Goal: Task Accomplishment & Management: Complete application form

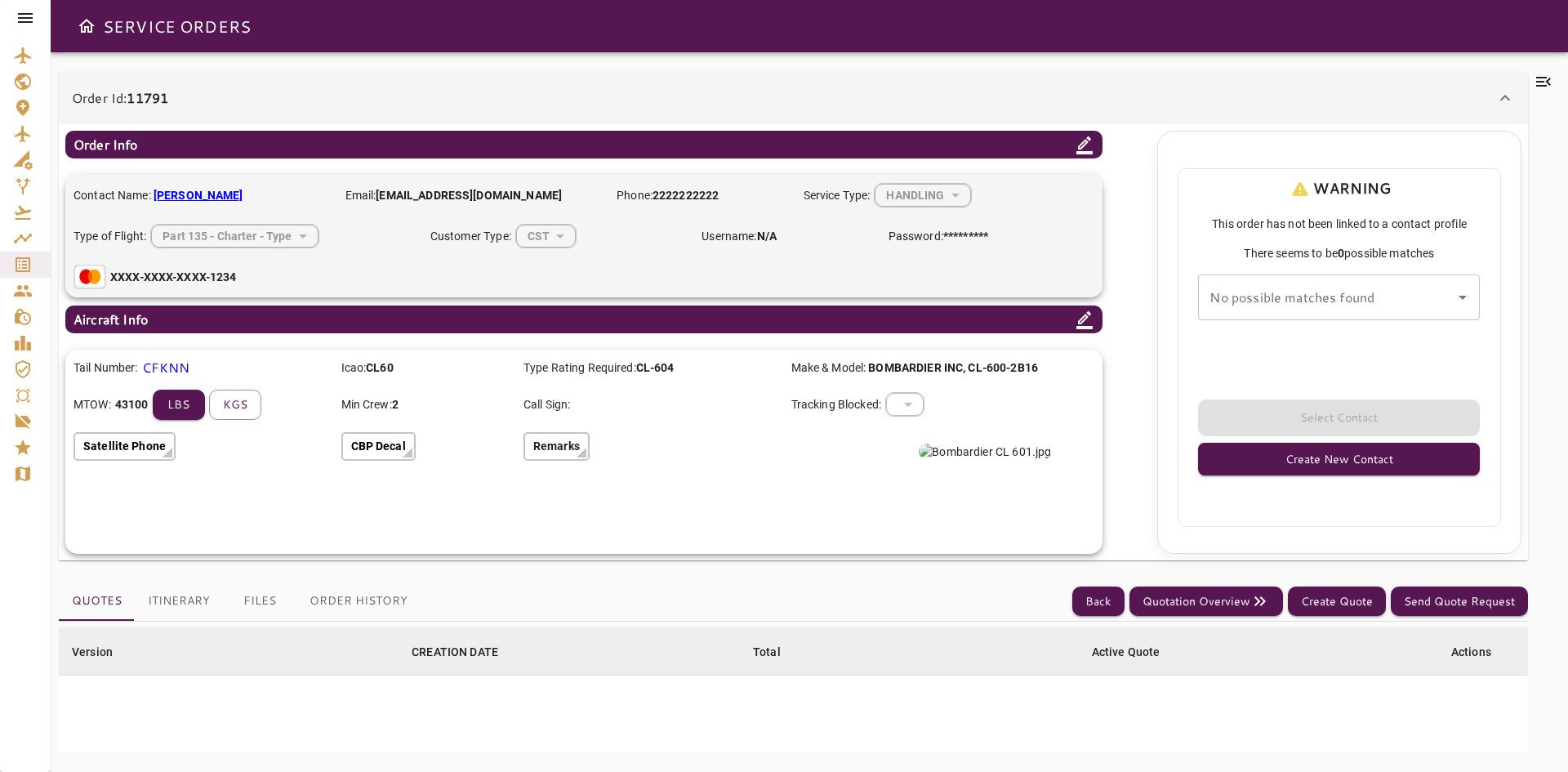
click at [1313, 294] on div "No possible matches found No possible matches found" at bounding box center [1339, 297] width 282 height 45
click at [1313, 294] on input "No possible matches found" at bounding box center [1327, 297] width 242 height 31
click at [1479, 287] on div "No possible matches found" at bounding box center [1339, 297] width 282 height 45
click at [1463, 283] on div "No possible matches found" at bounding box center [1339, 297] width 282 height 45
click at [1472, 296] on icon "Open" at bounding box center [1462, 297] width 20 height 20
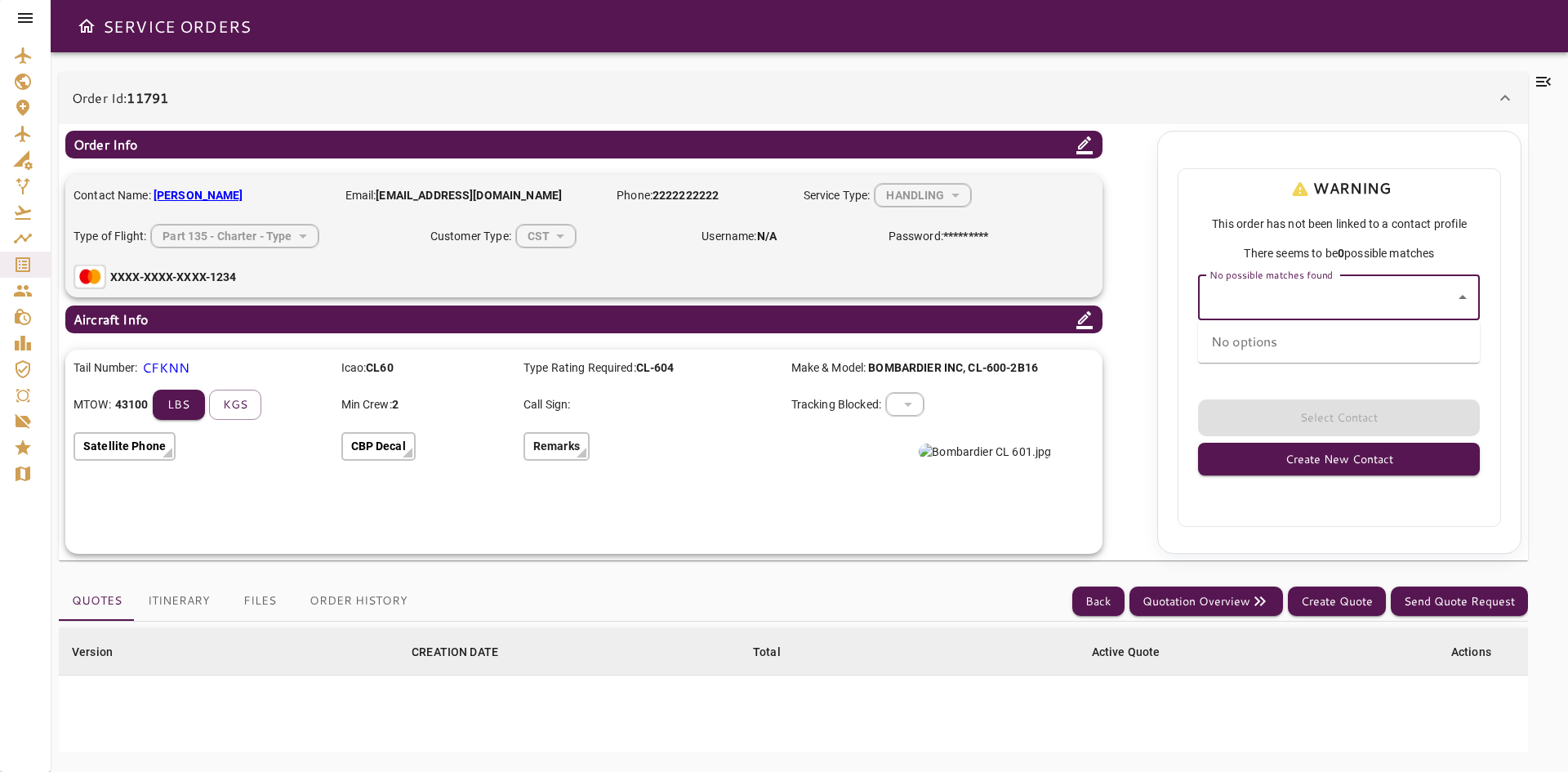
click at [1472, 296] on button "Close" at bounding box center [1463, 297] width 23 height 23
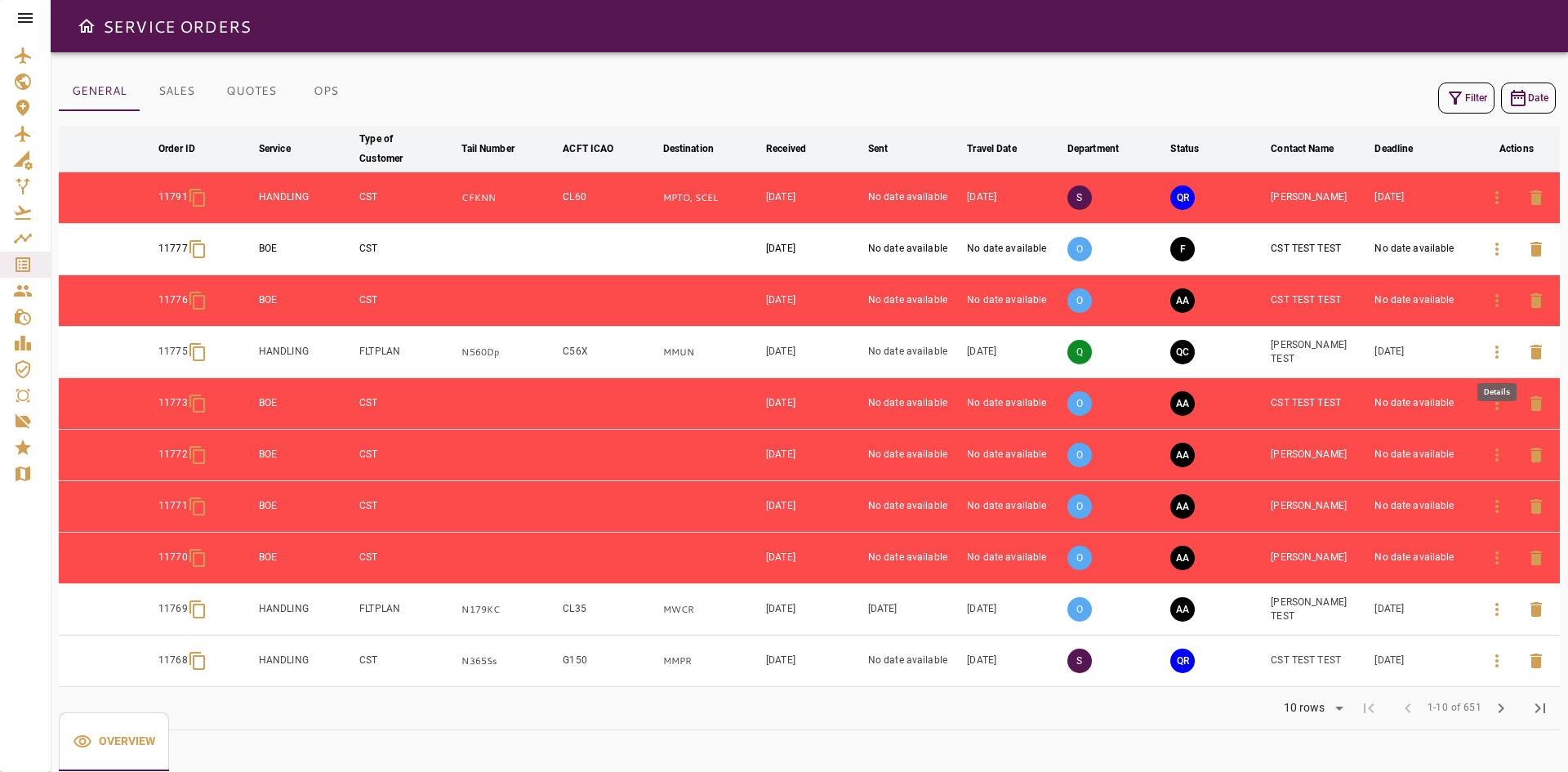
click at [1502, 345] on icon "button" at bounding box center [1496, 351] width 20 height 20
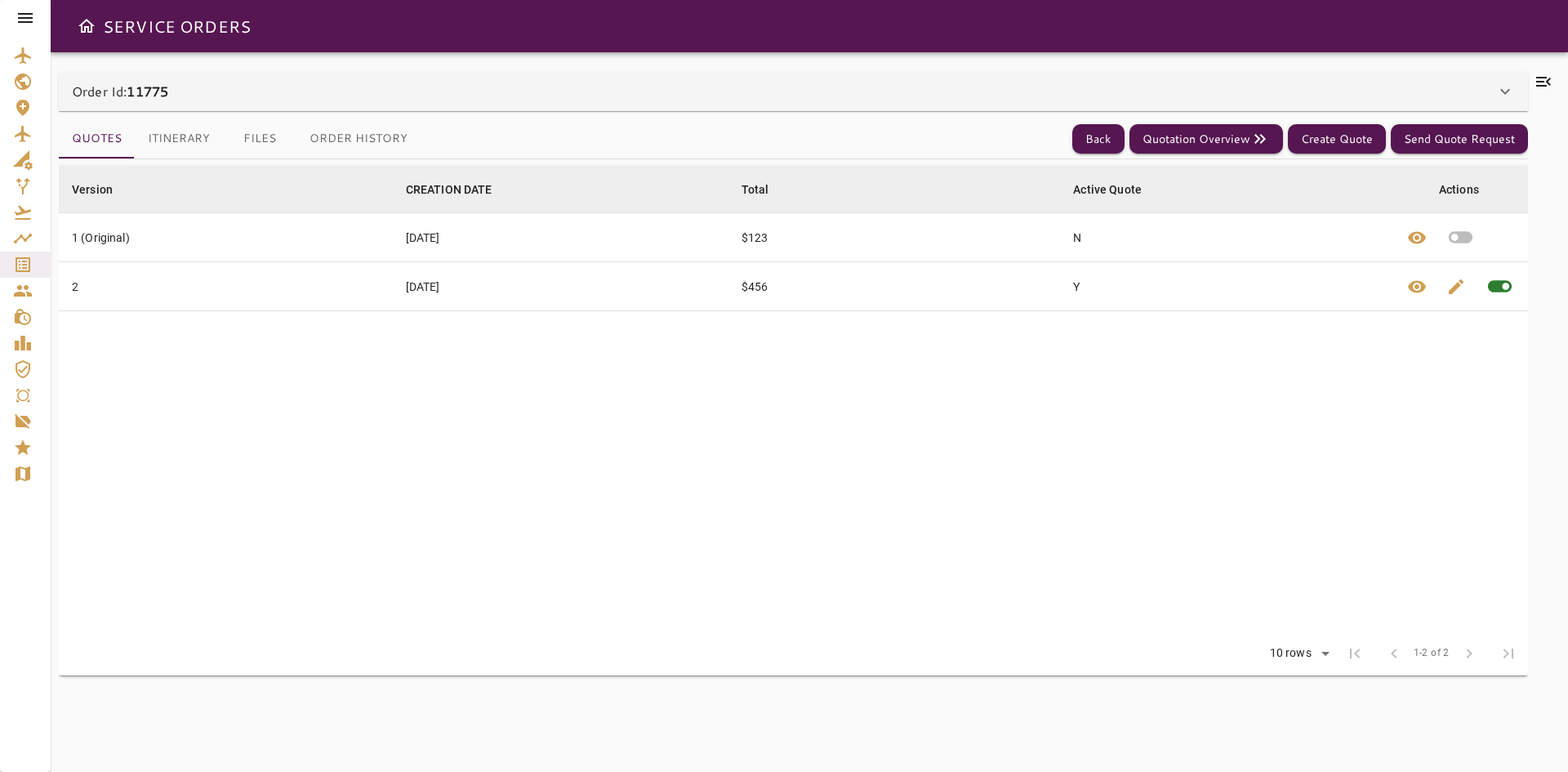
click at [270, 95] on div "Order Id: 11775" at bounding box center [783, 91] width 1423 height 20
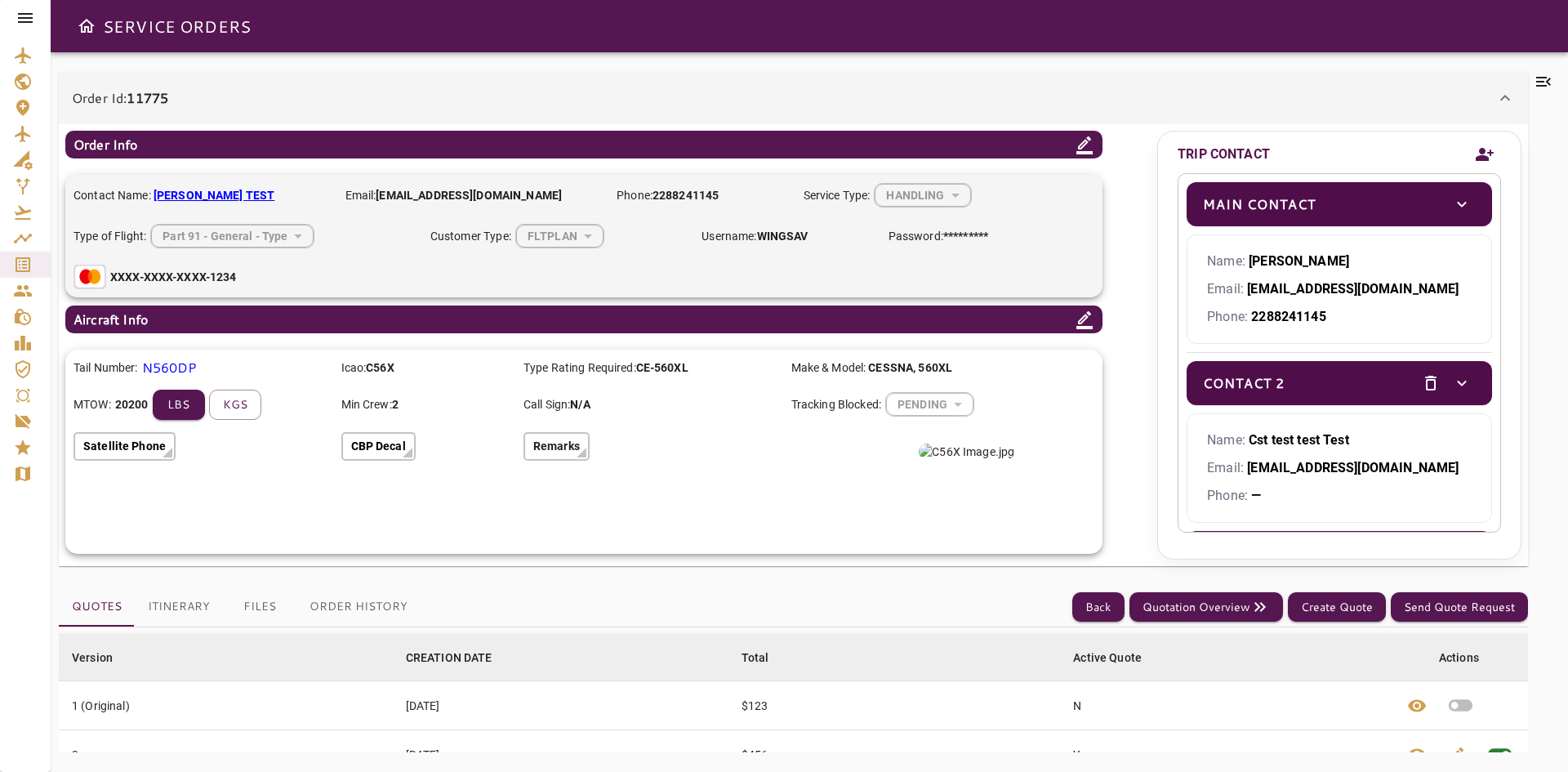
click at [1488, 147] on icon "Add new contact" at bounding box center [1485, 154] width 20 height 25
click at [1487, 147] on icon "Add new contact" at bounding box center [1485, 154] width 20 height 25
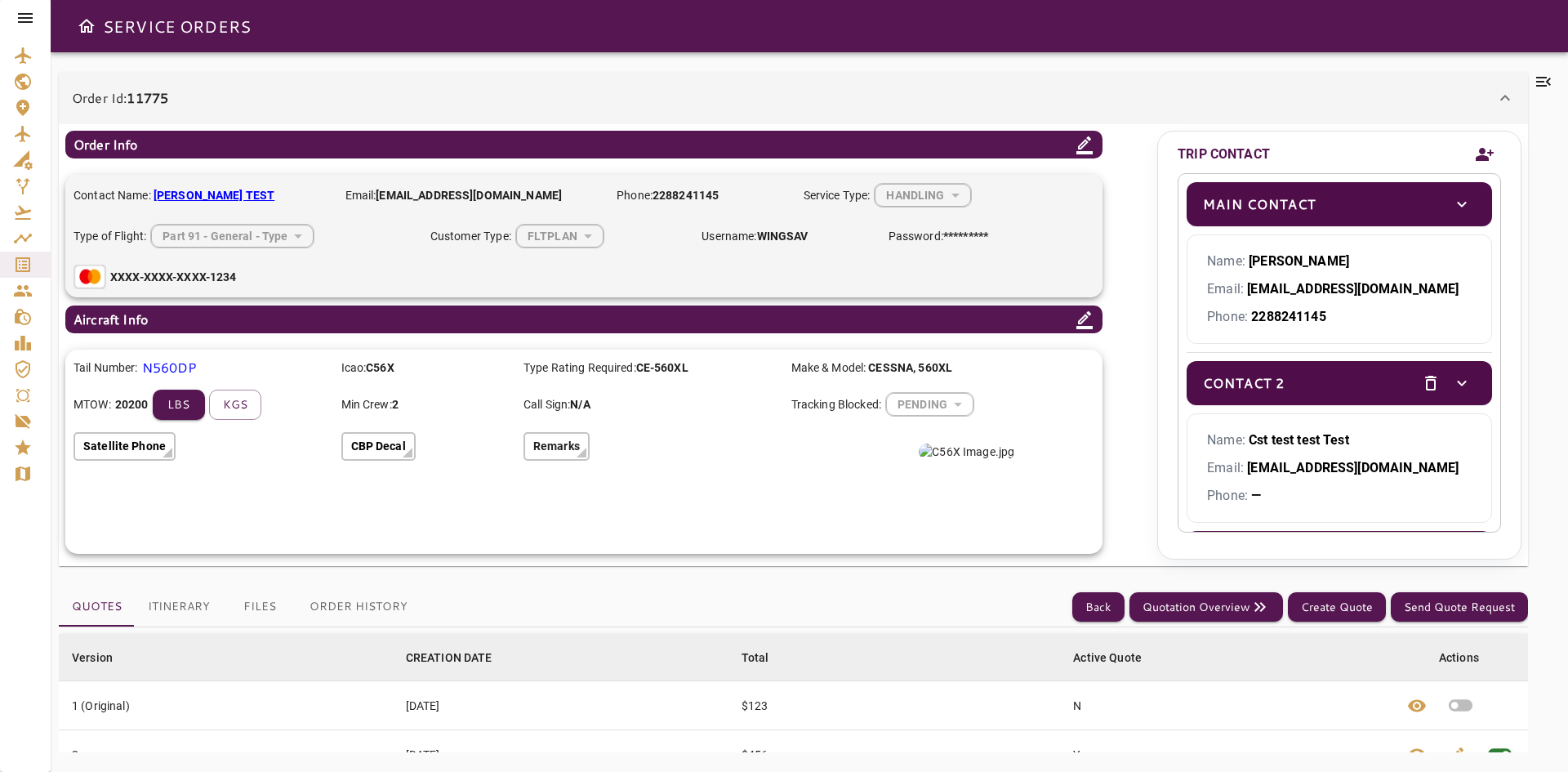
click at [1487, 147] on icon "Add new contact" at bounding box center [1485, 154] width 20 height 25
click at [1484, 159] on icon "Add new contact" at bounding box center [1484, 154] width 18 height 13
click at [27, 21] on icon at bounding box center [25, 18] width 20 height 20
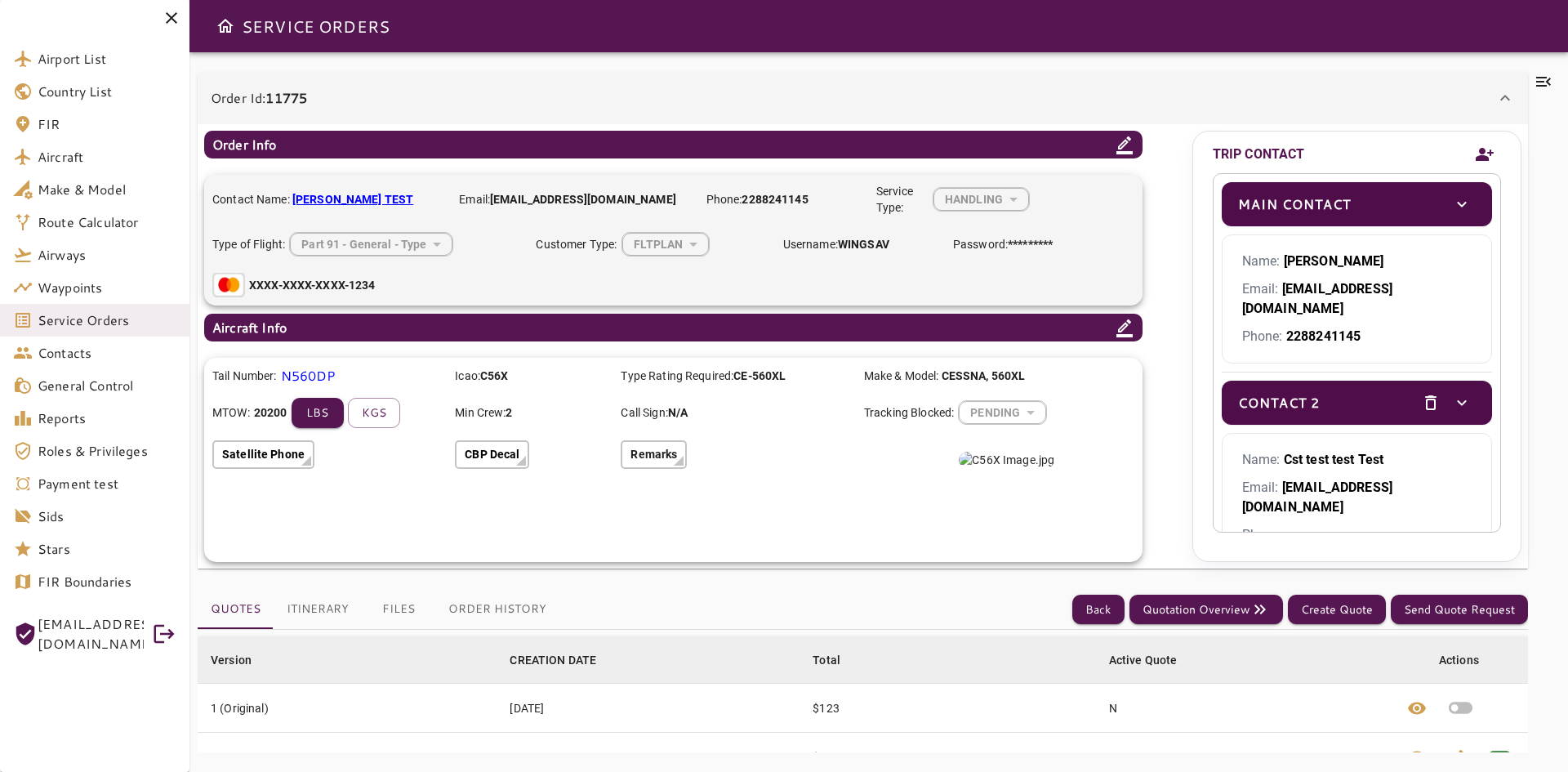
click at [170, 17] on icon at bounding box center [171, 18] width 11 height 11
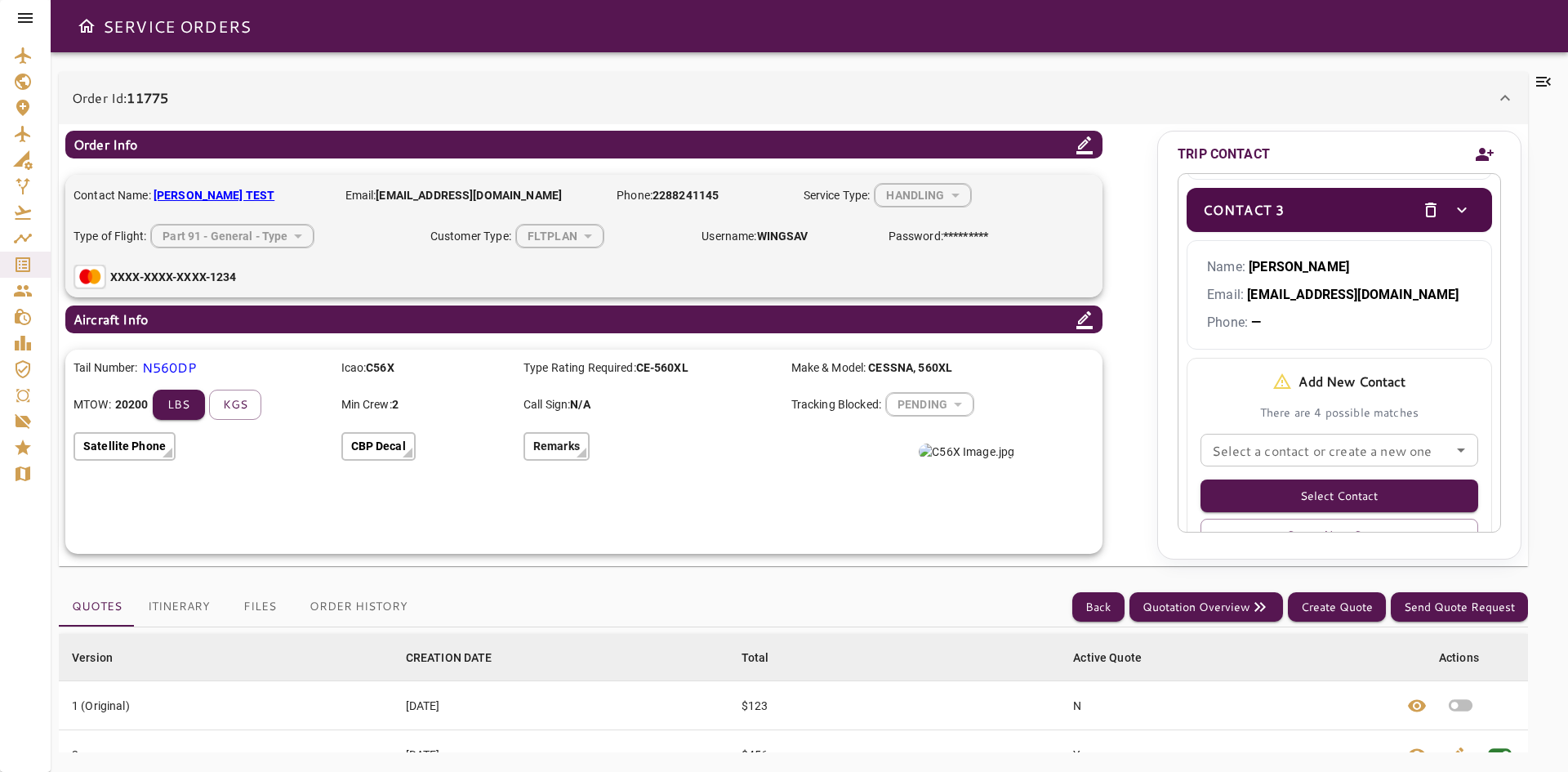
scroll to position [450, 0]
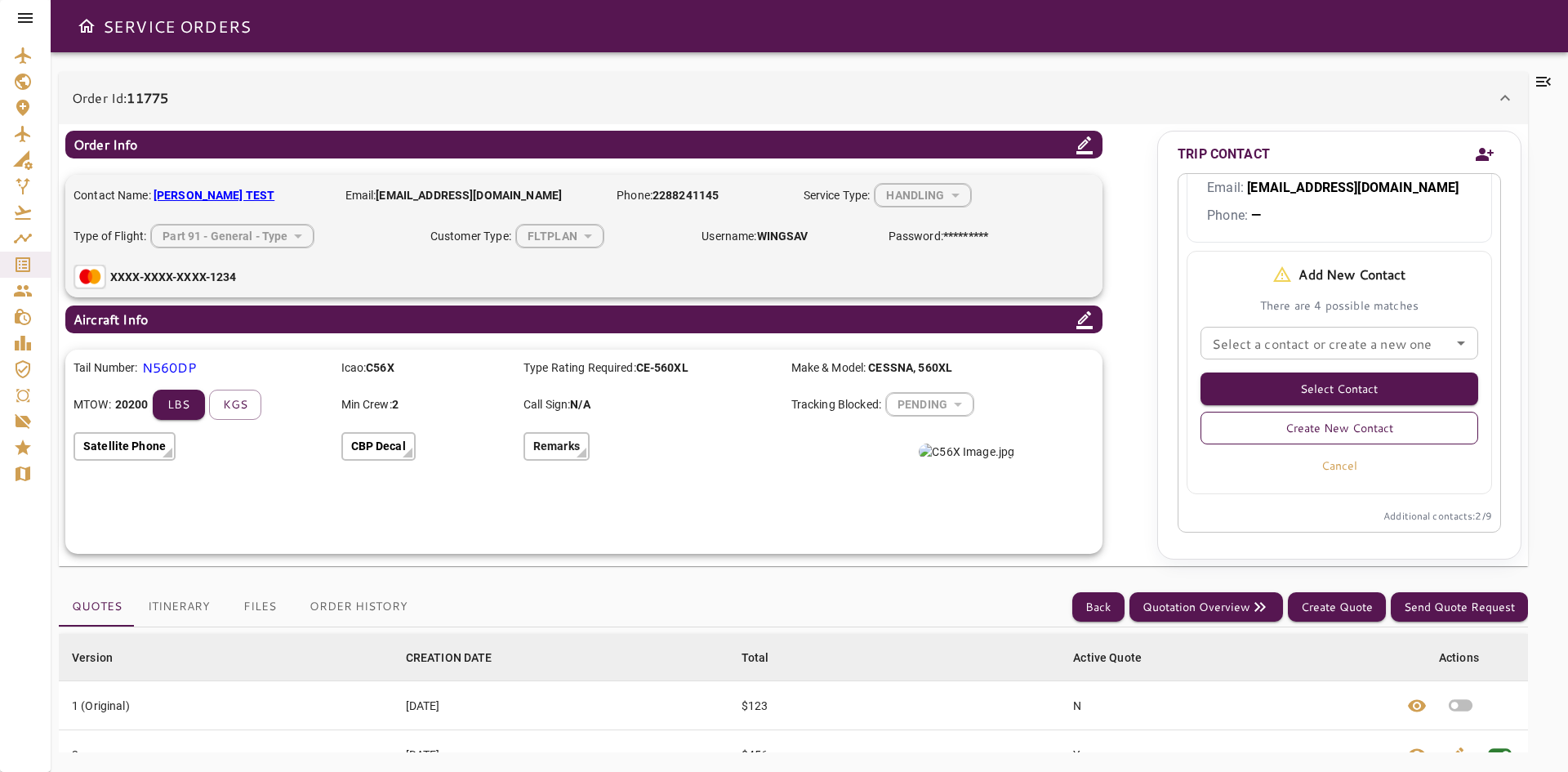
click at [1296, 432] on button "Create New Contact" at bounding box center [1339, 428] width 277 height 32
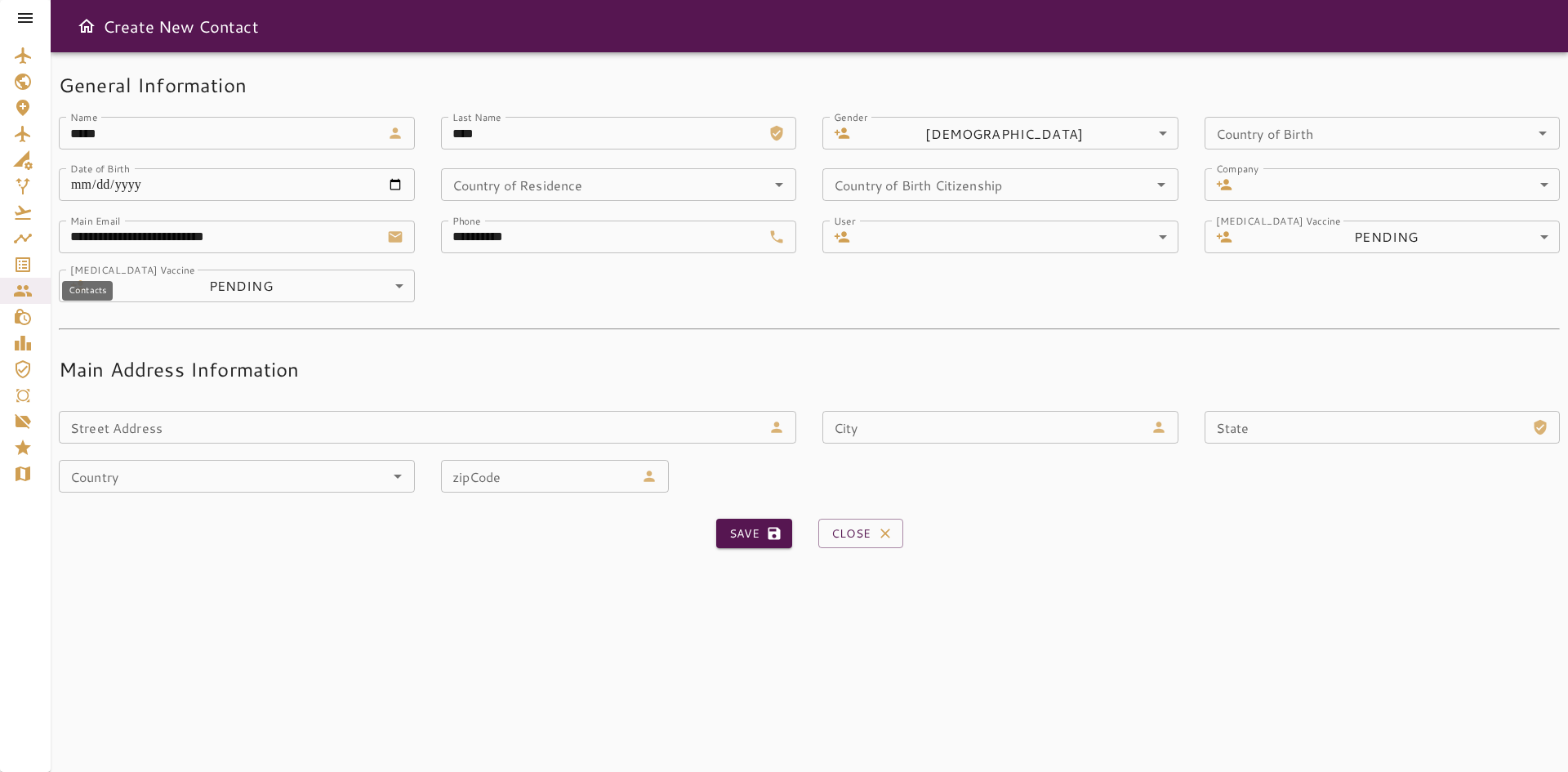
click at [24, 294] on icon "Contacts" at bounding box center [23, 291] width 18 height 11
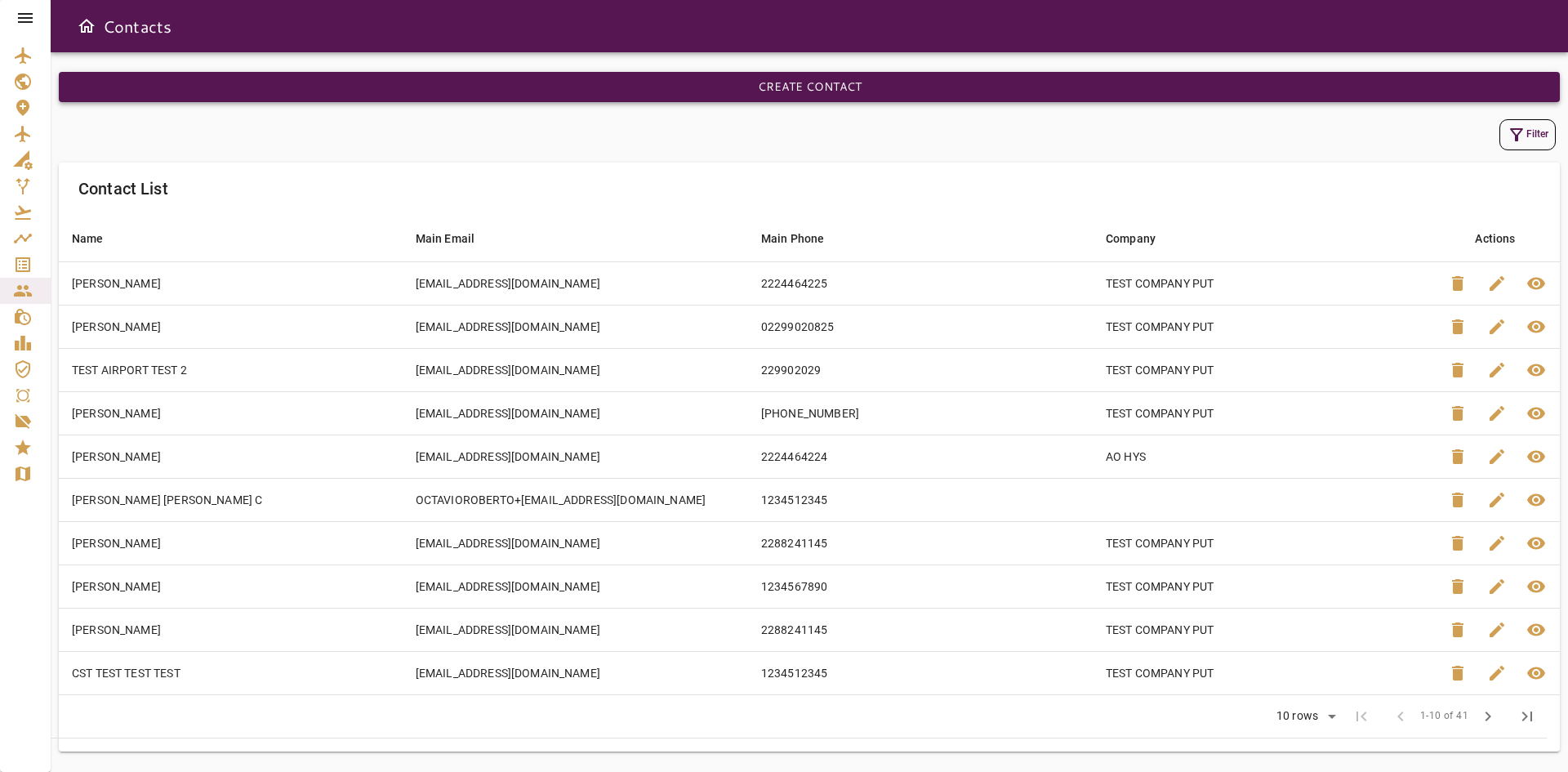
click at [528, 88] on button "Create Contact" at bounding box center [809, 87] width 1501 height 30
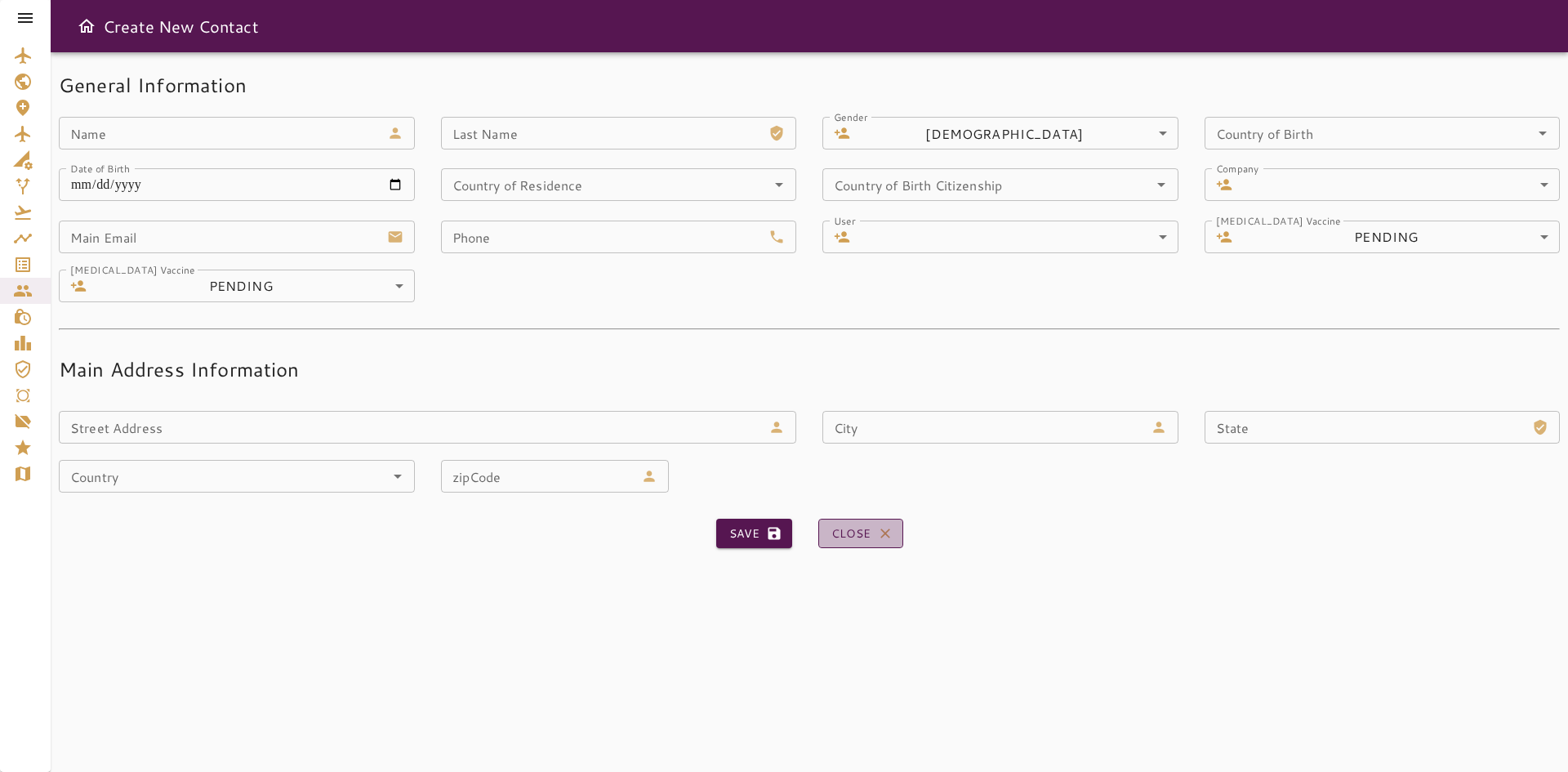
click at [860, 542] on button "Close" at bounding box center [861, 534] width 85 height 30
